Goal: Transaction & Acquisition: Download file/media

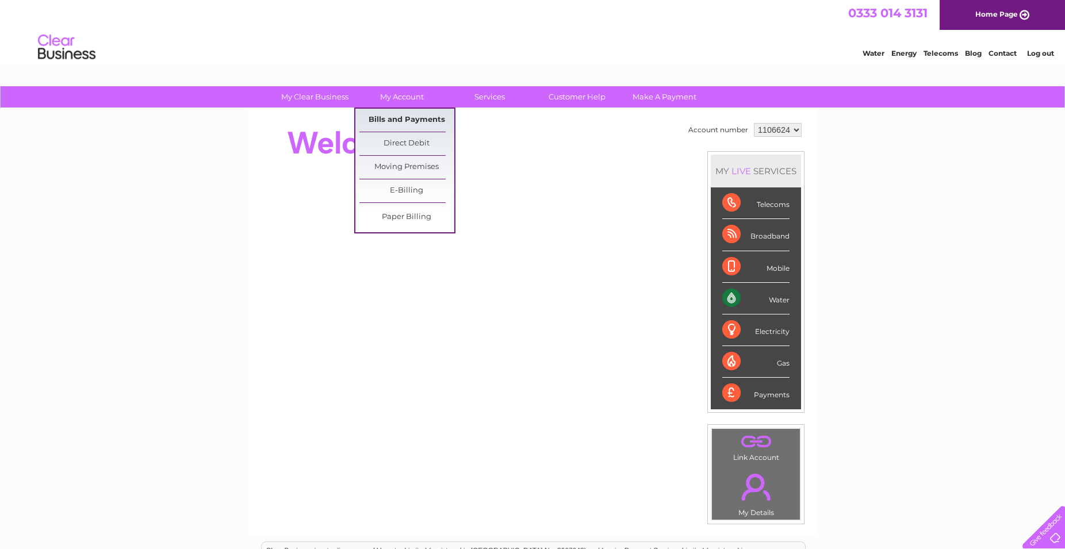
click at [396, 114] on link "Bills and Payments" at bounding box center [406, 120] width 95 height 23
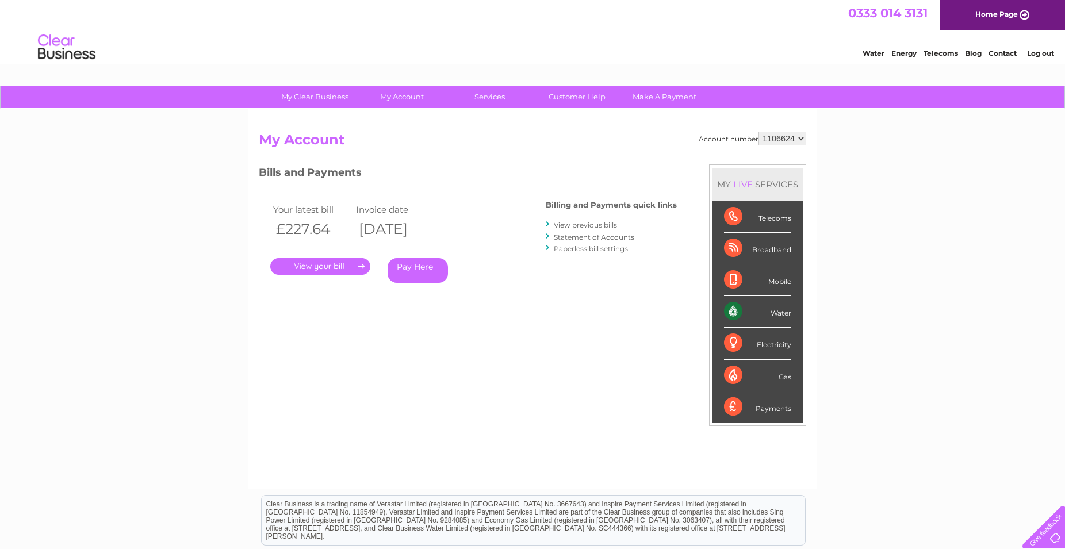
click at [335, 269] on link "." at bounding box center [320, 266] width 100 height 17
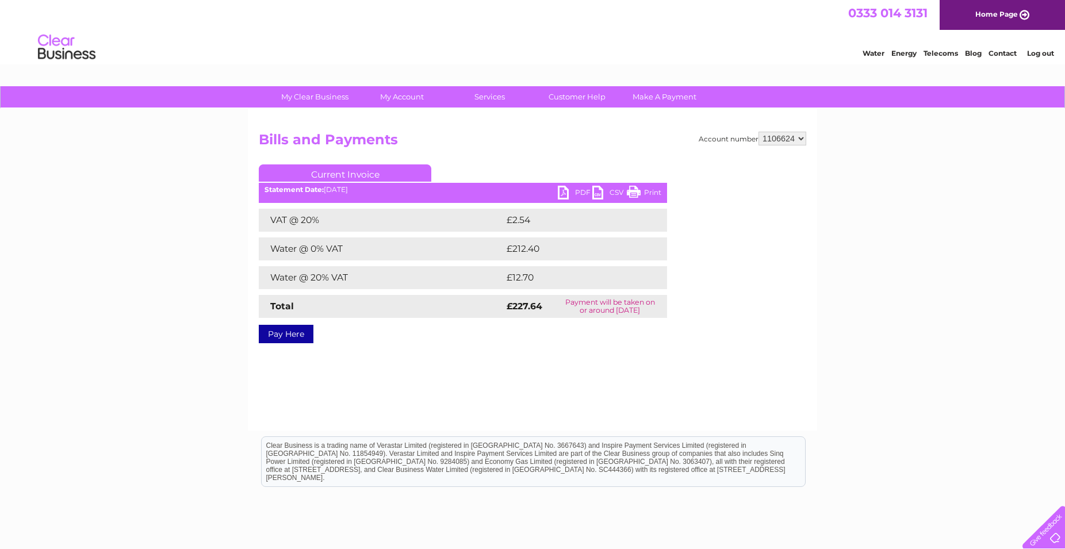
click at [561, 196] on link "PDF" at bounding box center [575, 194] width 35 height 17
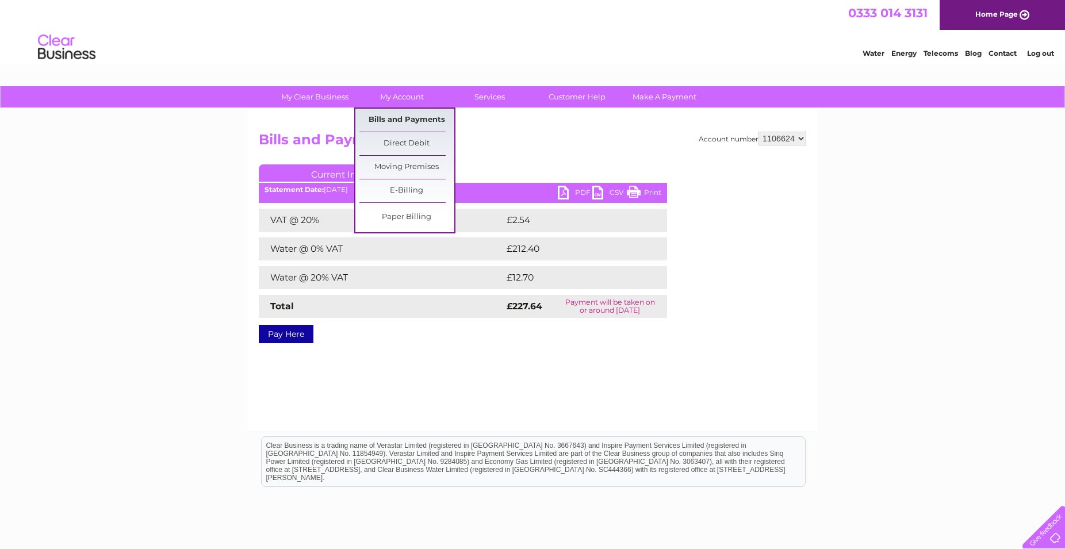
click at [417, 122] on link "Bills and Payments" at bounding box center [406, 120] width 95 height 23
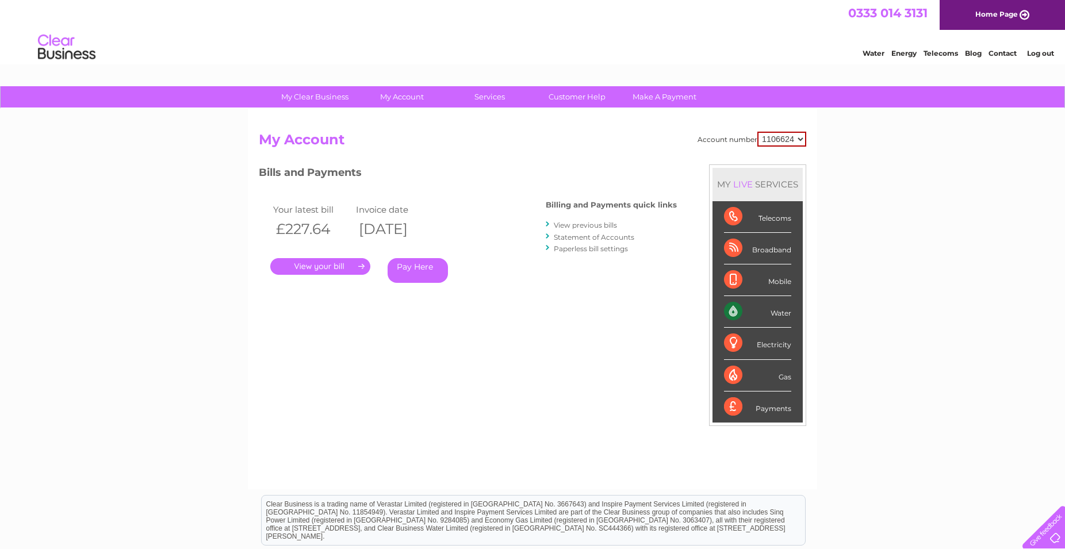
click at [599, 225] on link "View previous bills" at bounding box center [585, 225] width 63 height 9
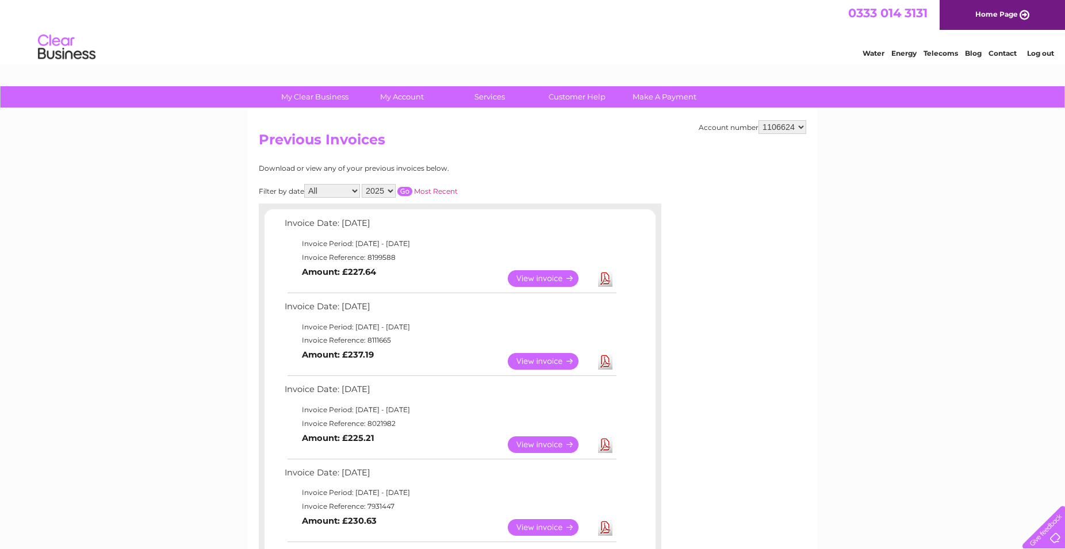
click at [560, 282] on link "View" at bounding box center [550, 278] width 85 height 17
click at [603, 279] on link "Download" at bounding box center [605, 278] width 14 height 17
click at [552, 277] on link "View" at bounding box center [550, 278] width 85 height 17
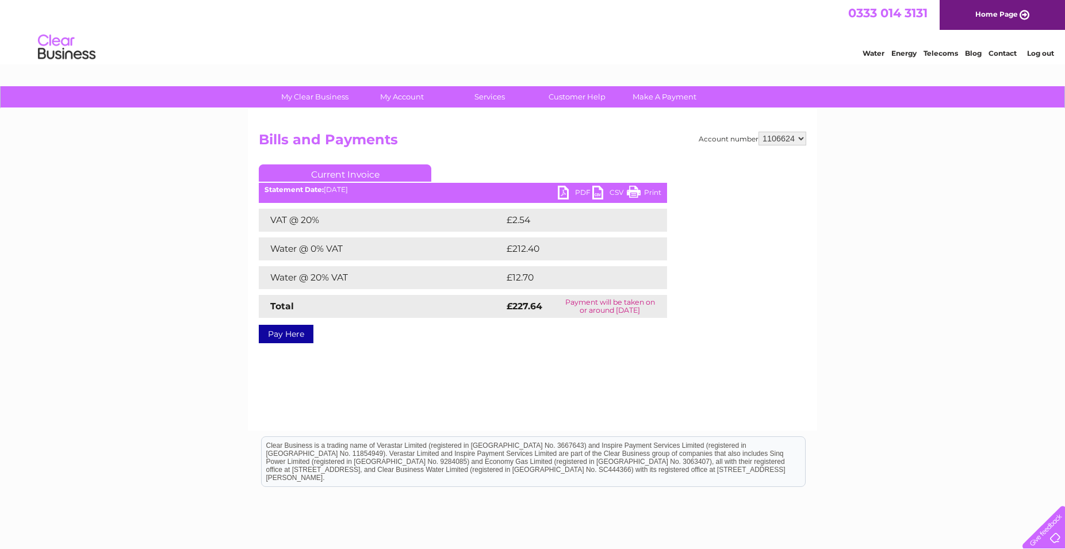
click at [570, 190] on link "PDF" at bounding box center [575, 194] width 35 height 17
